Goal: Find specific page/section: Find specific page/section

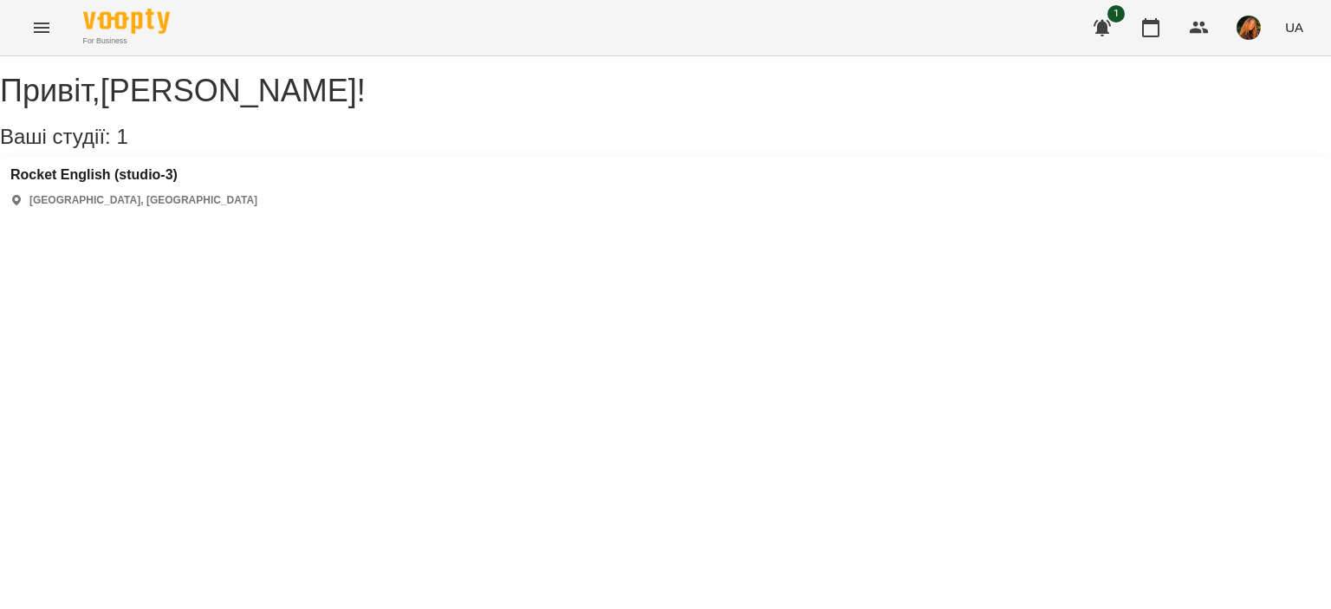
click at [1242, 30] on img "button" at bounding box center [1249, 28] width 24 height 24
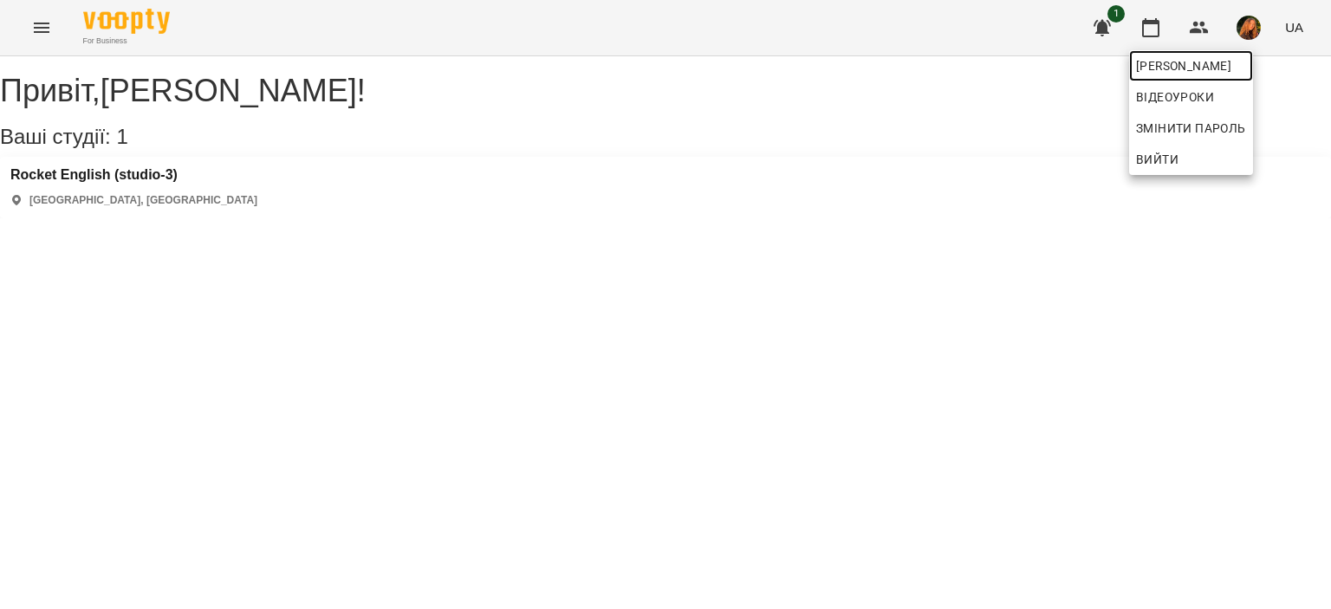
click at [1196, 71] on span "[PERSON_NAME]" at bounding box center [1191, 65] width 110 height 21
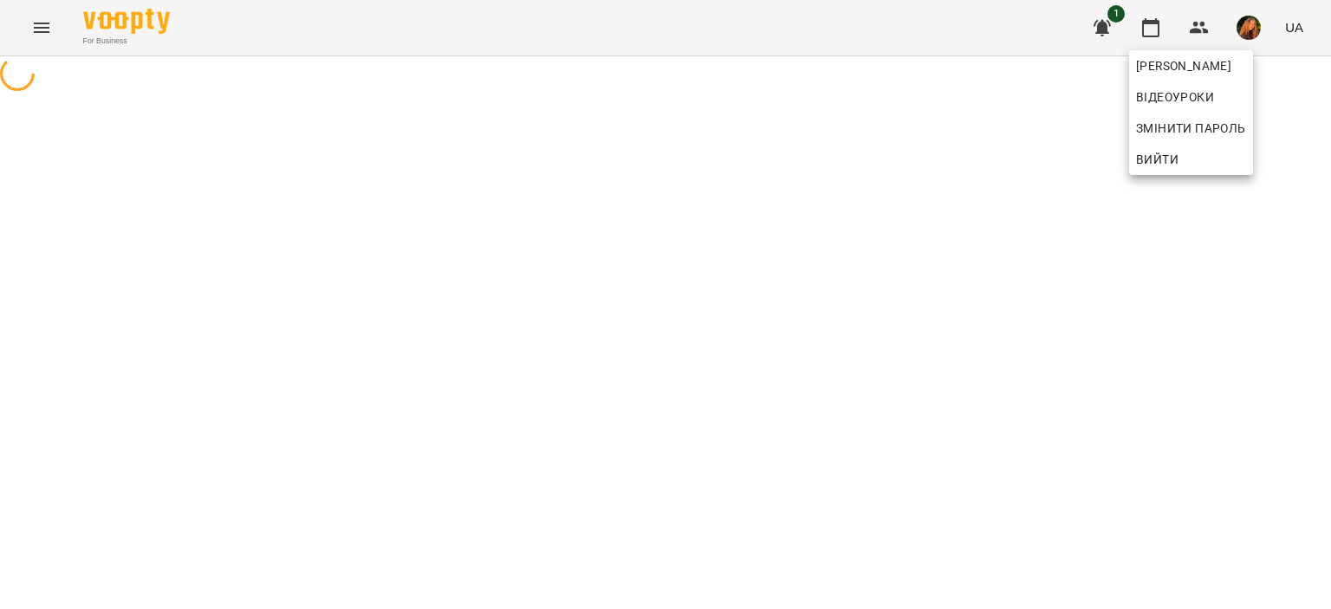
click at [1200, 256] on div at bounding box center [665, 304] width 1331 height 609
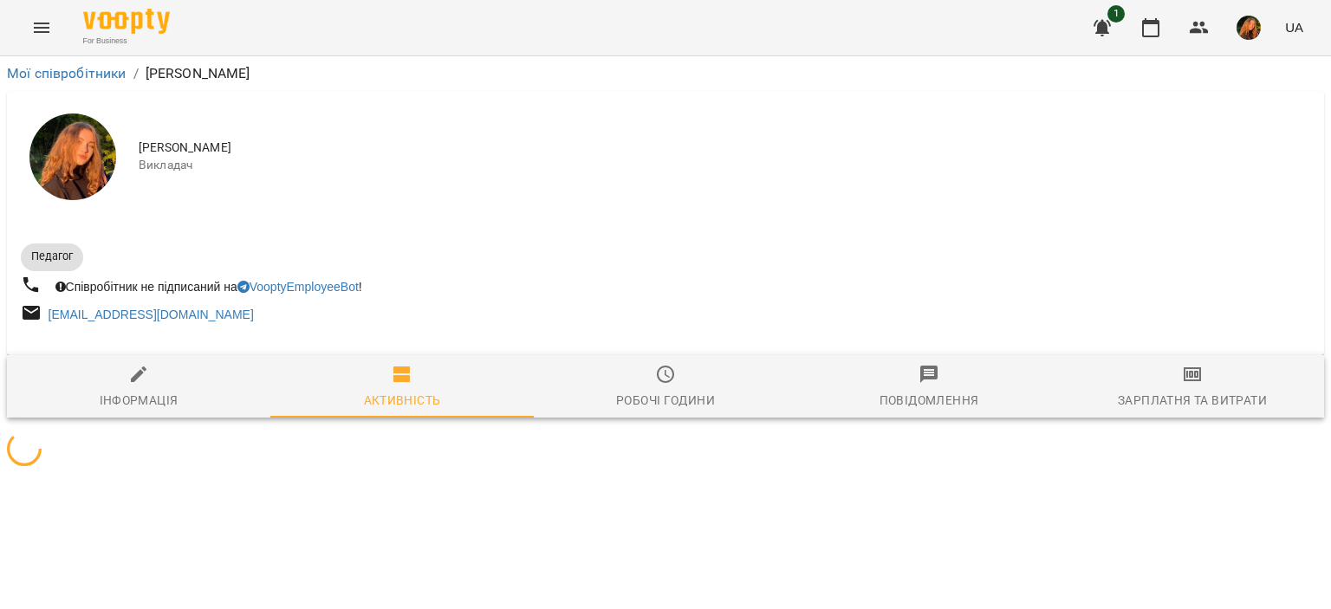
click at [1330, 127] on div "Мої співробітники / [PERSON_NAME] [PERSON_NAME] Педагог Співробітник не підписа…" at bounding box center [666, 267] width 1338 height 429
drag, startPoint x: 1330, startPoint y: 127, endPoint x: 1330, endPoint y: 155, distance: 27.7
click at [1330, 155] on div "Мої співробітники / [PERSON_NAME] [PERSON_NAME] Педагог Співробітник не підписа…" at bounding box center [665, 267] width 1331 height 422
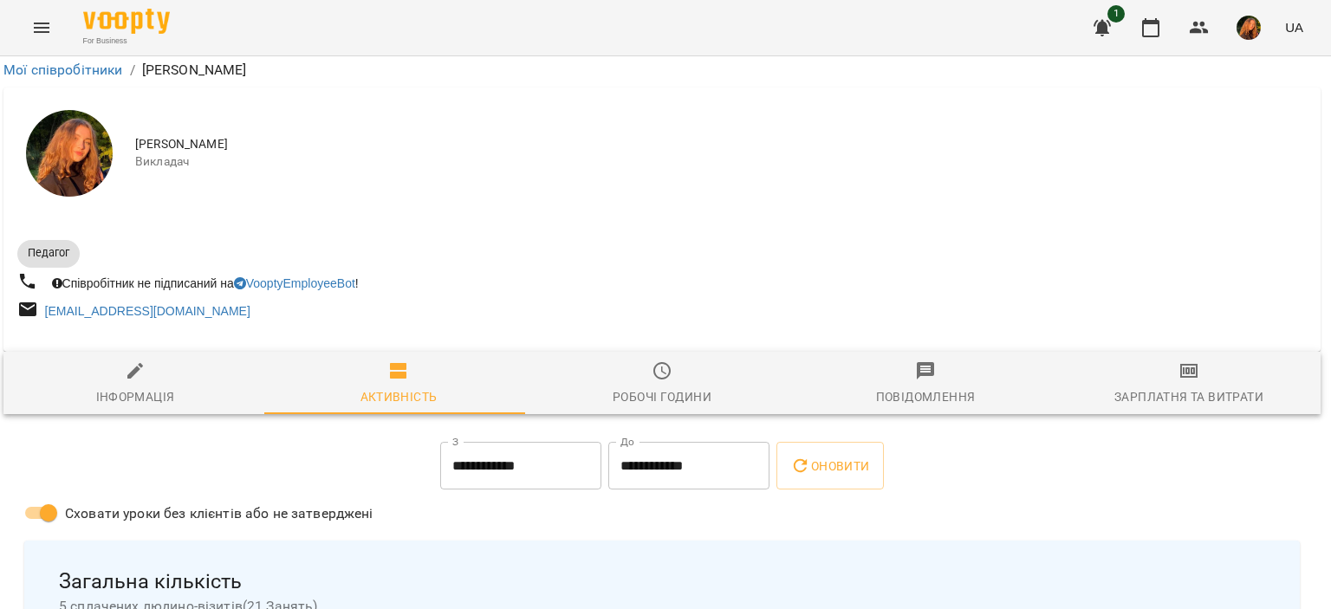
scroll to position [2276, 3]
